Goal: Information Seeking & Learning: Understand process/instructions

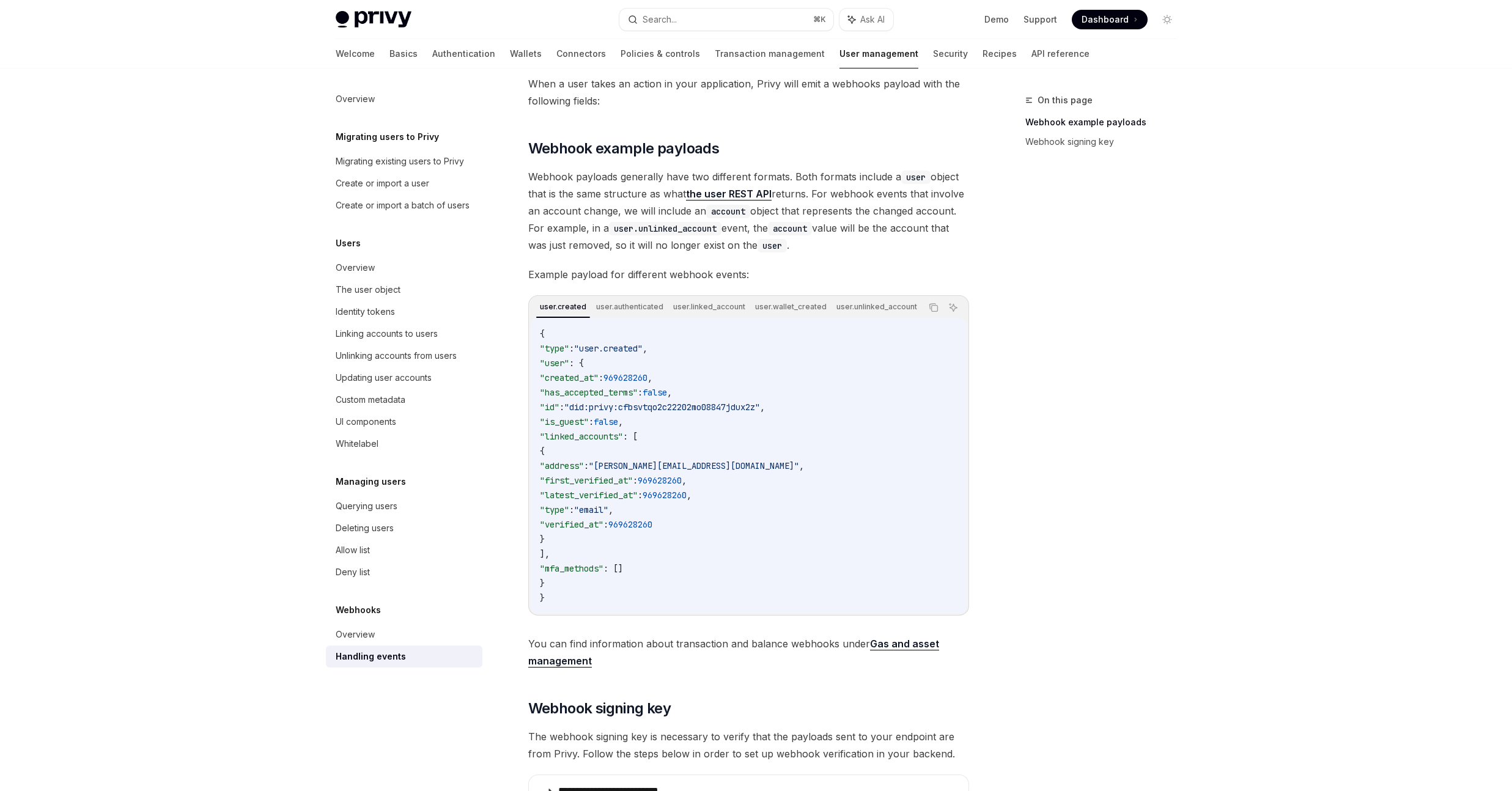
scroll to position [282, 0]
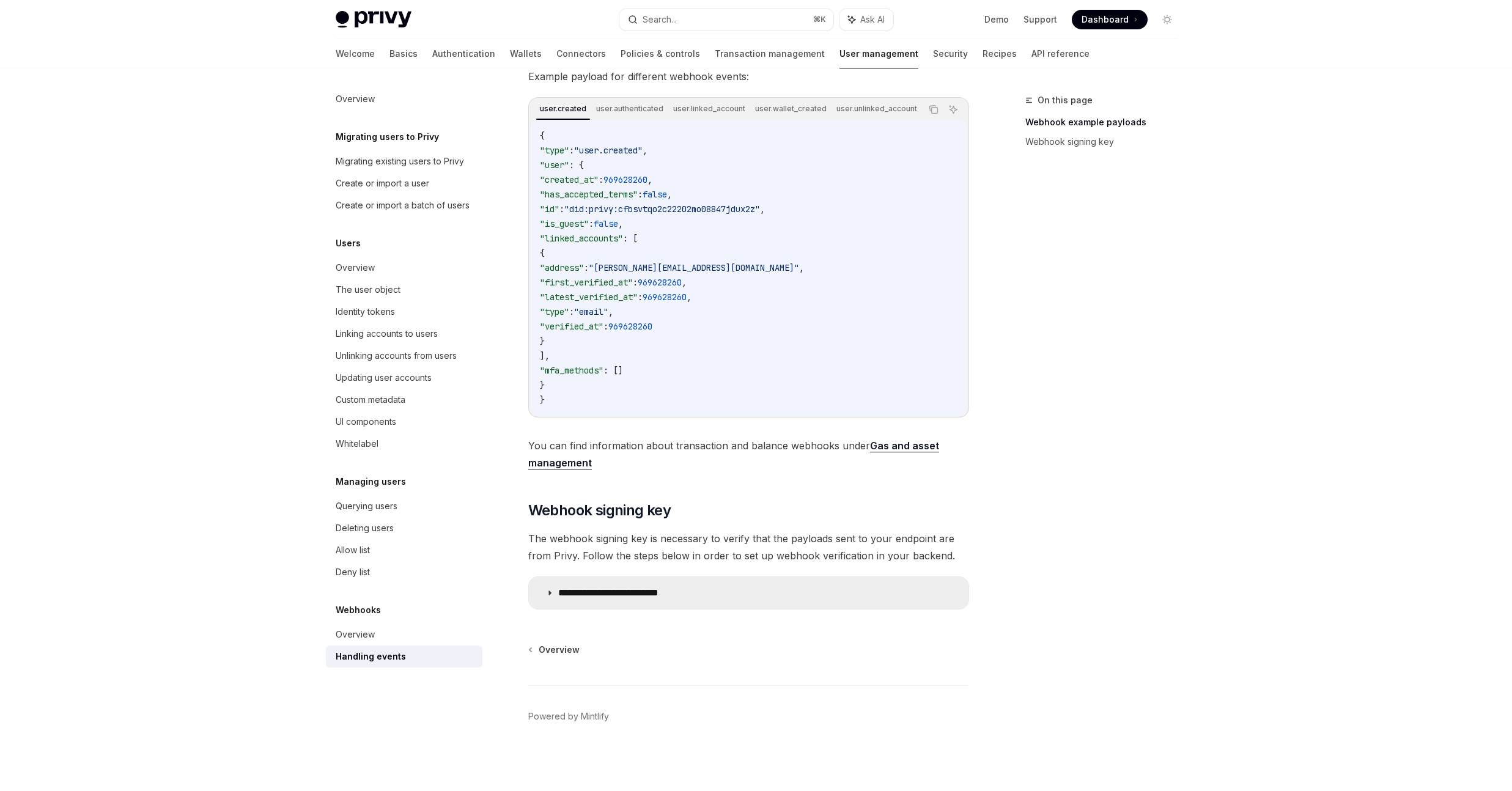
click at [563, 595] on p "**********" at bounding box center [625, 593] width 135 height 12
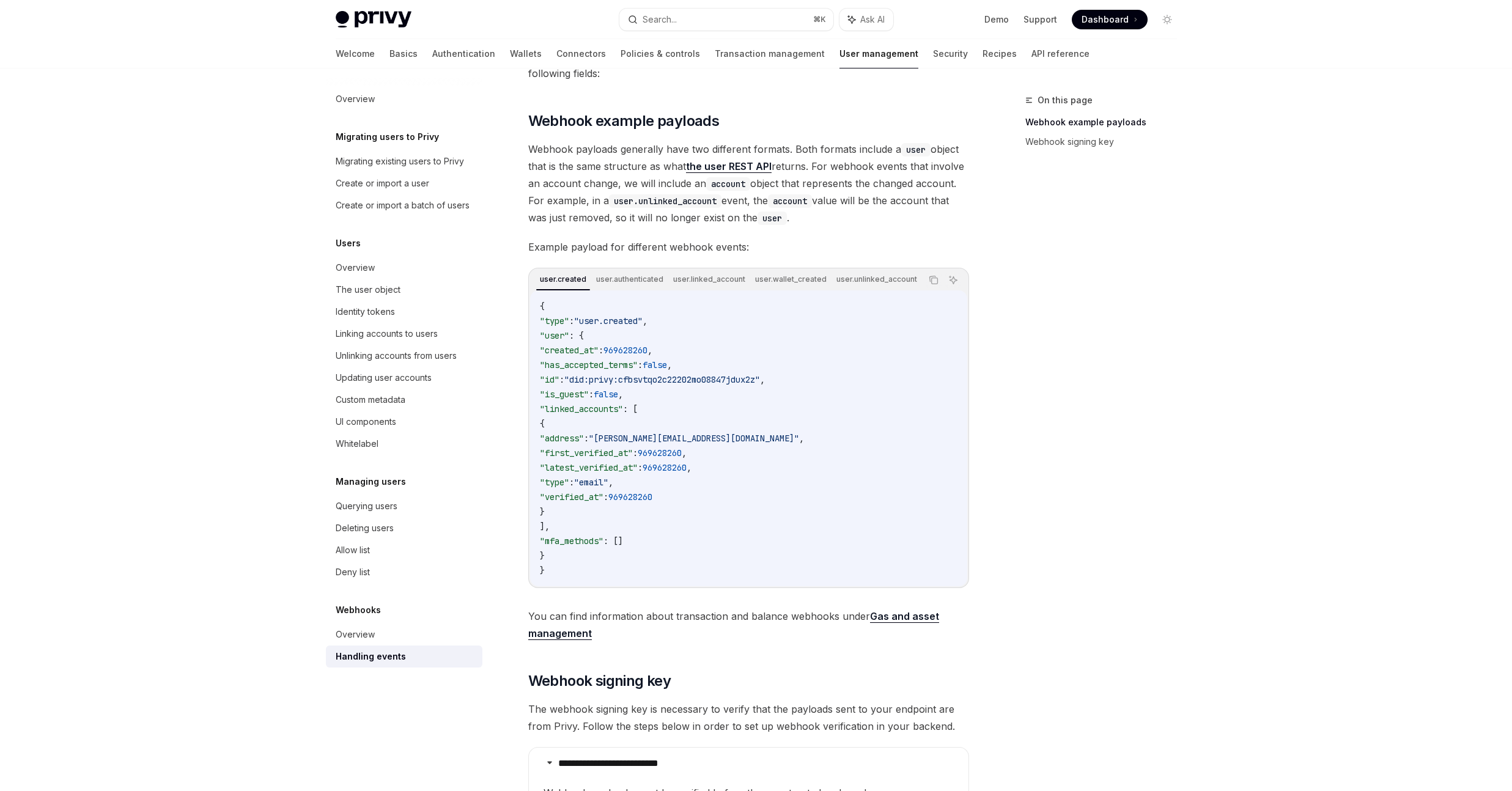
scroll to position [107, 0]
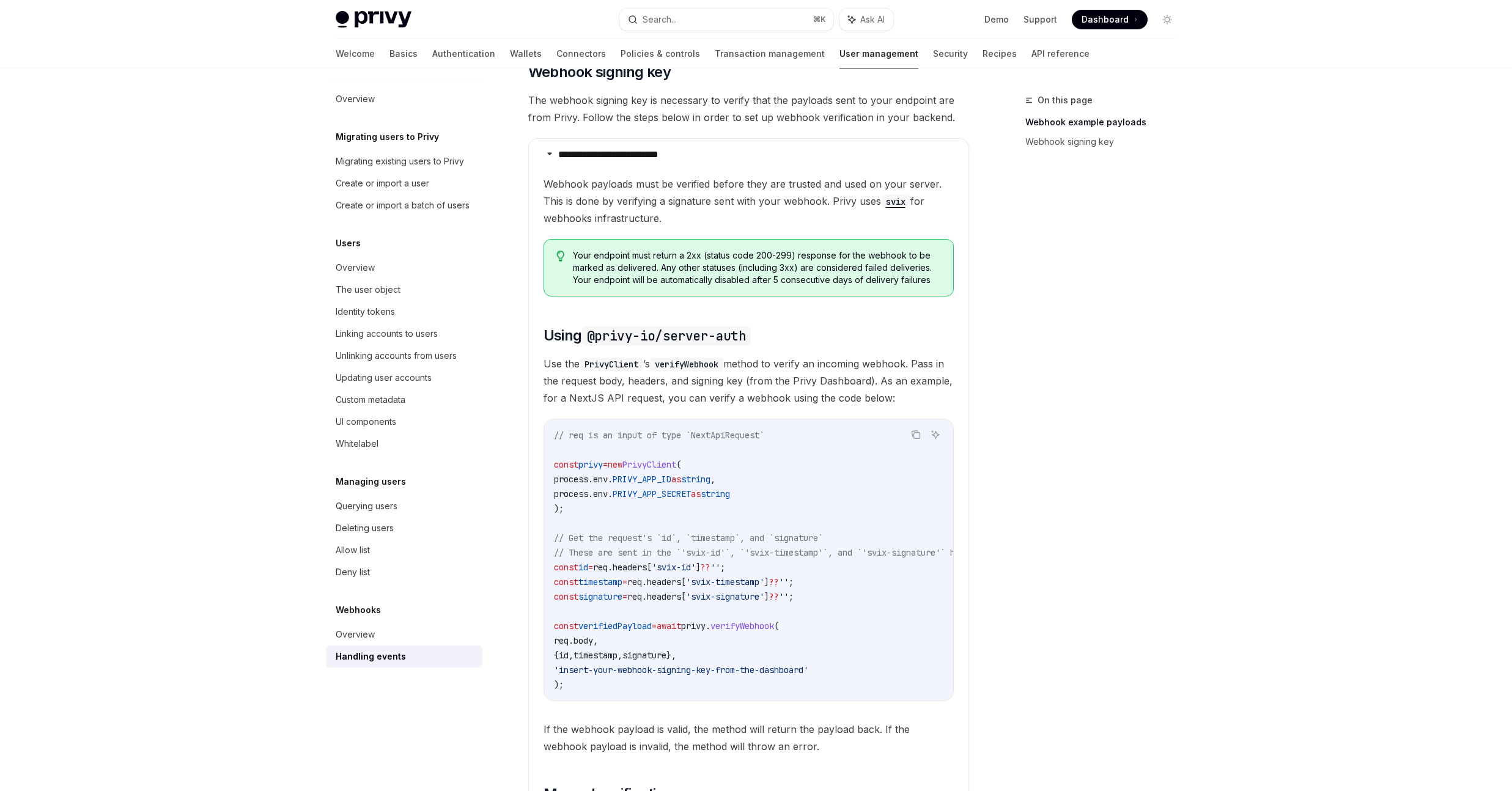
scroll to position [781, 0]
